Goal: Obtain resource: Obtain resource

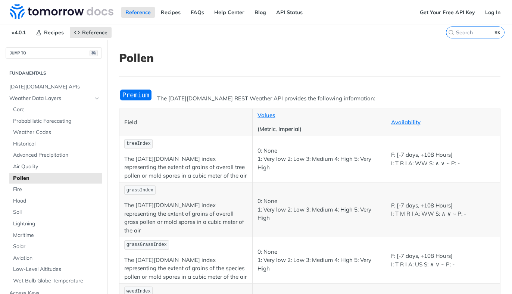
click at [144, 92] on img "Expand image" at bounding box center [136, 95] width 34 height 12
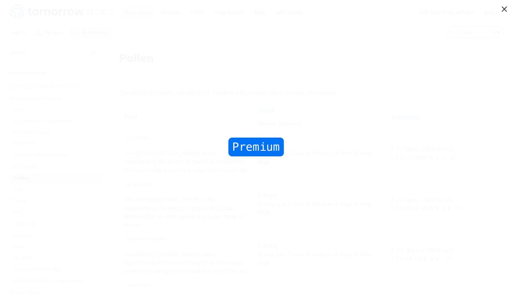
click at [32, 31] on span "Collapse image" at bounding box center [256, 147] width 512 height 294
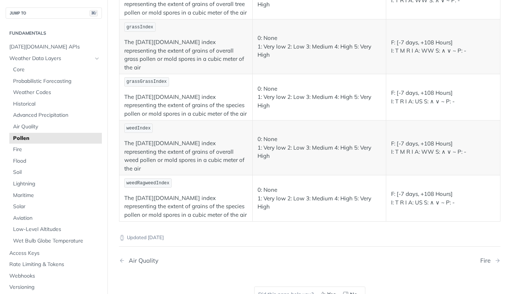
scroll to position [315, 0]
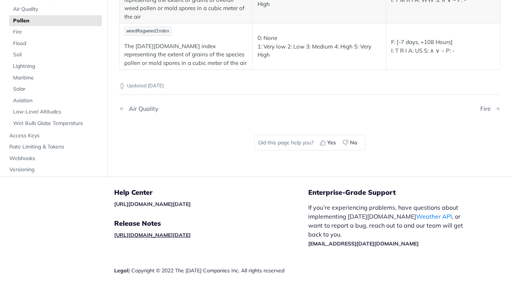
click at [191, 232] on link "[URL][DOMAIN_NAME][DATE]" at bounding box center [152, 235] width 76 height 7
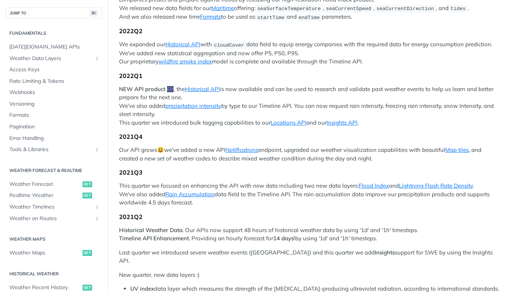
scroll to position [367, 0]
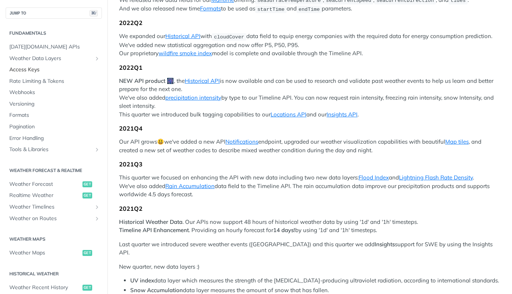
click at [30, 69] on span "Access Keys" at bounding box center [54, 69] width 91 height 7
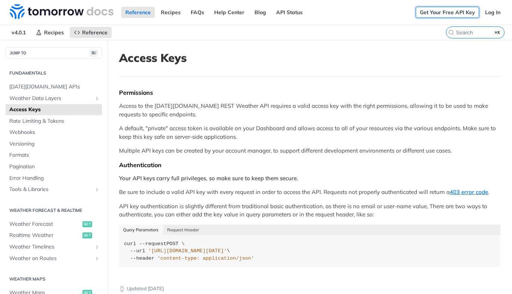
click at [459, 12] on link "Get Your Free API Key" at bounding box center [447, 12] width 63 height 11
